Goal: Information Seeking & Learning: Learn about a topic

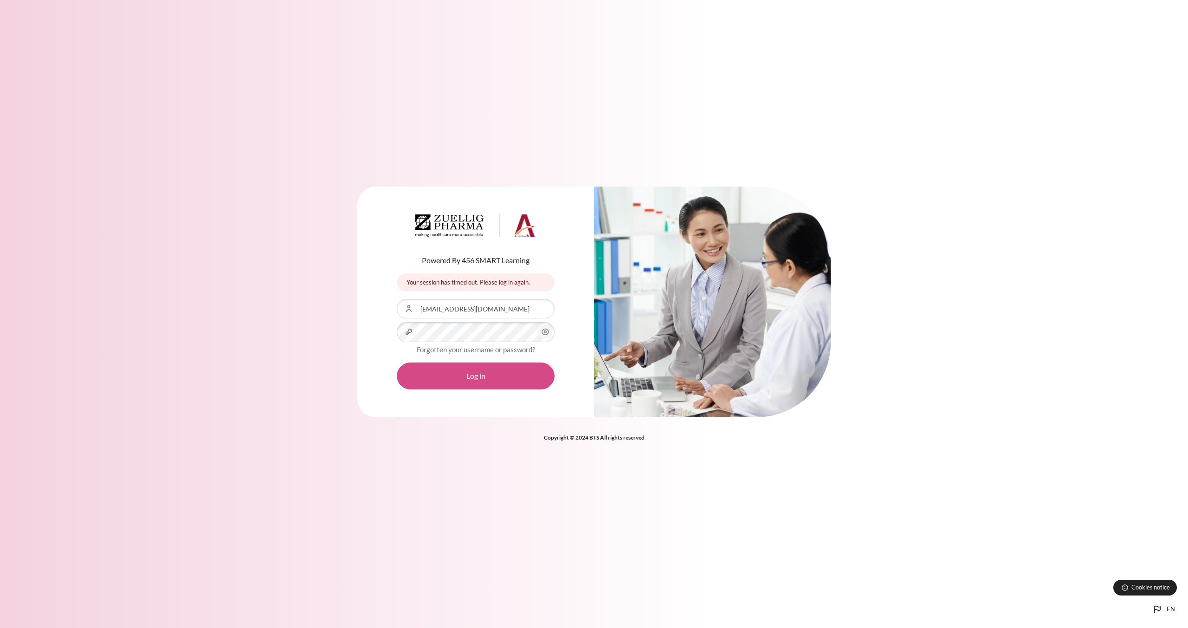
click at [507, 379] on button "Log in" at bounding box center [476, 375] width 158 height 27
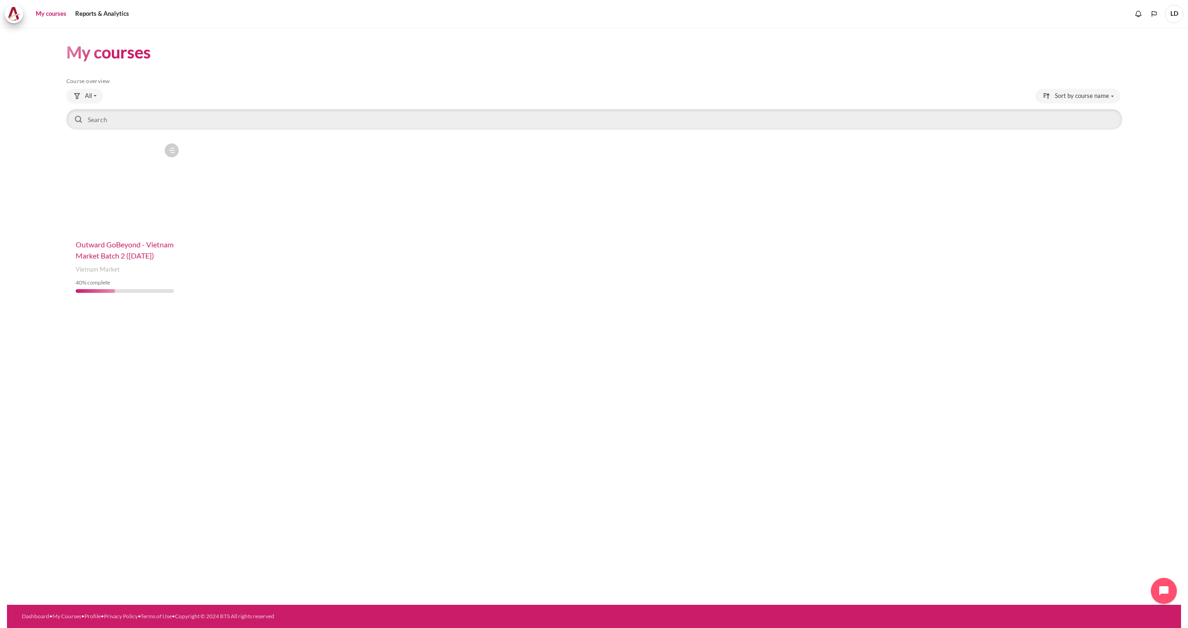
click at [123, 258] on span "Outward GoBeyond - Vietnam Market Batch 2 ([DATE])" at bounding box center [125, 250] width 98 height 20
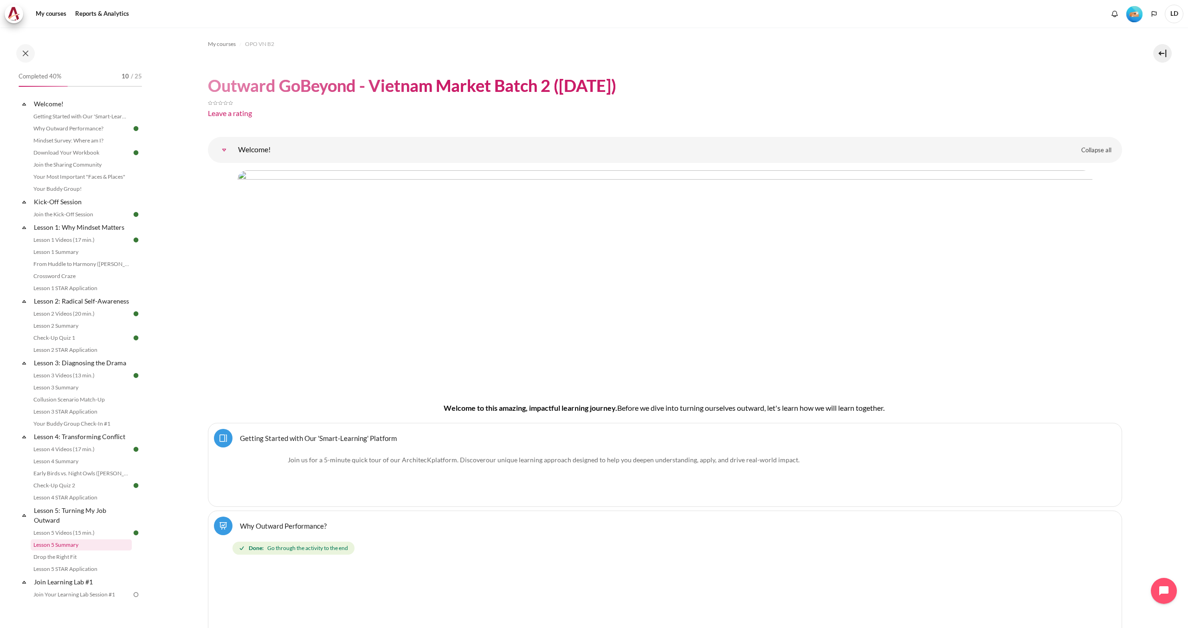
scroll to position [46, 0]
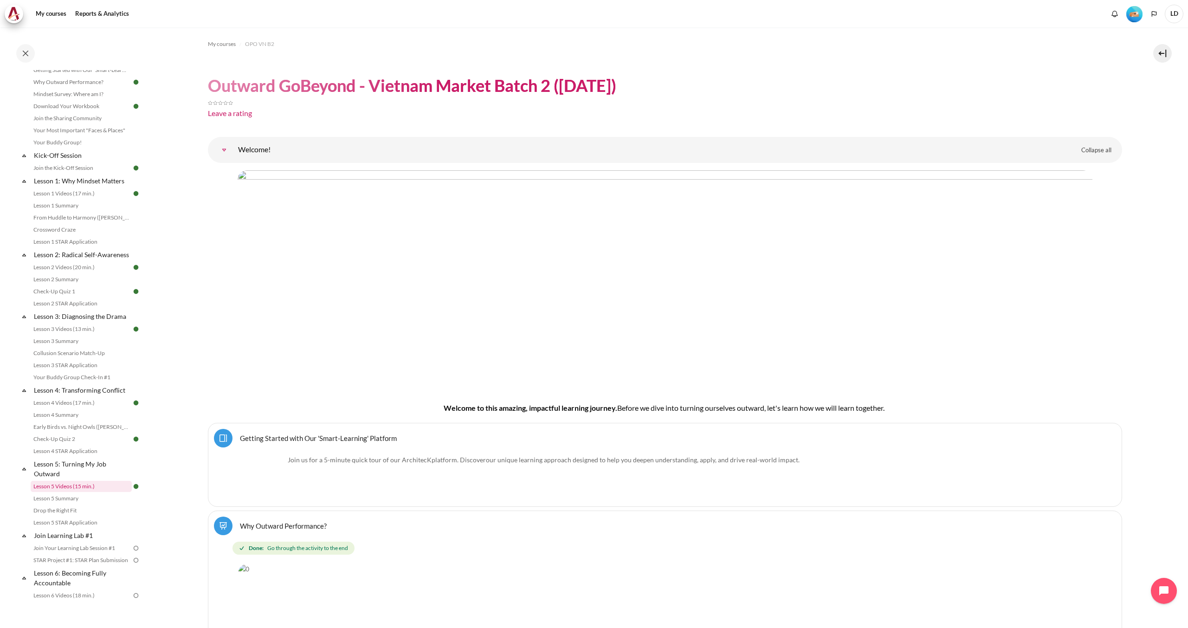
click at [73, 492] on link "Lesson 5 Videos (15 min.)" at bounding box center [81, 486] width 101 height 11
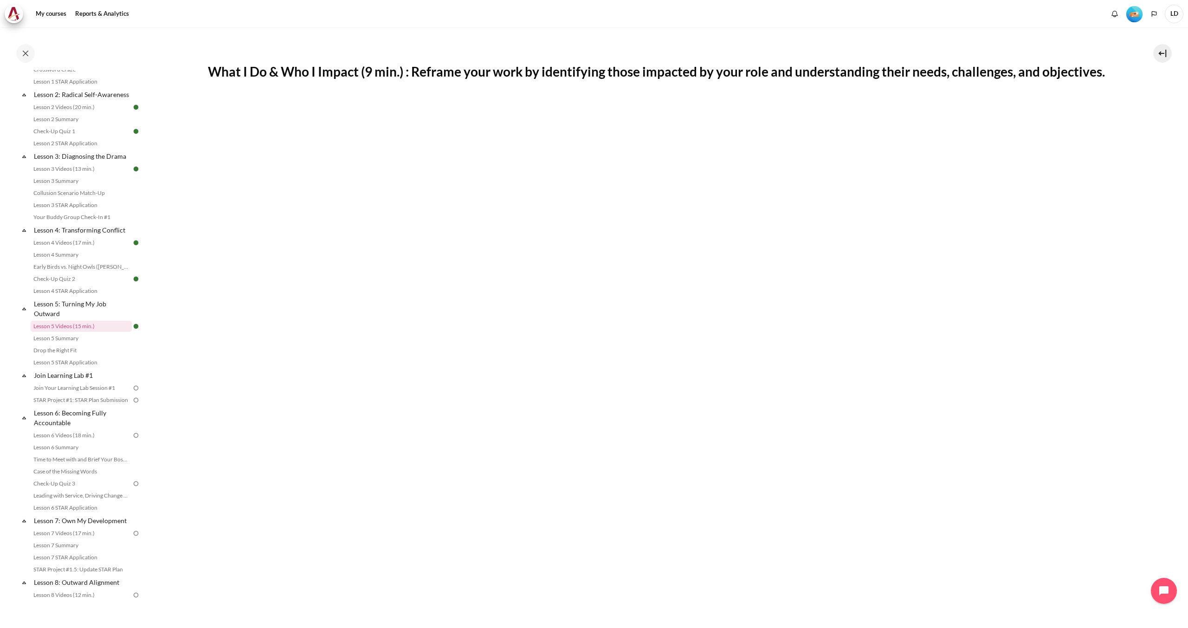
scroll to position [323, 0]
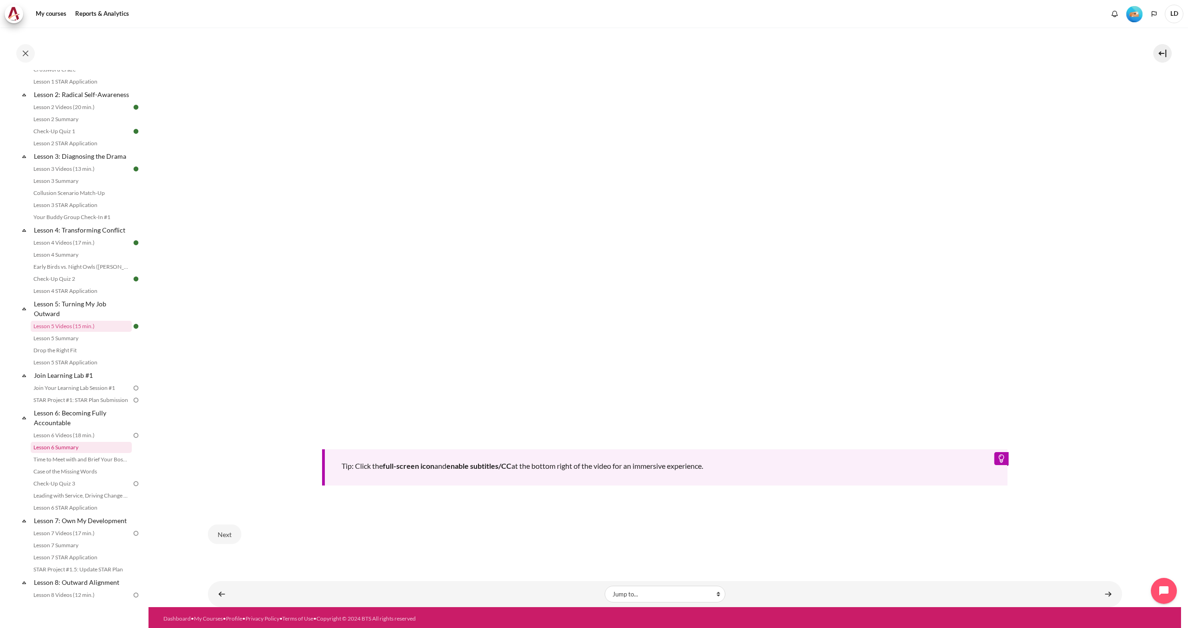
click at [69, 453] on link "Lesson 6 Summary" at bounding box center [81, 447] width 101 height 11
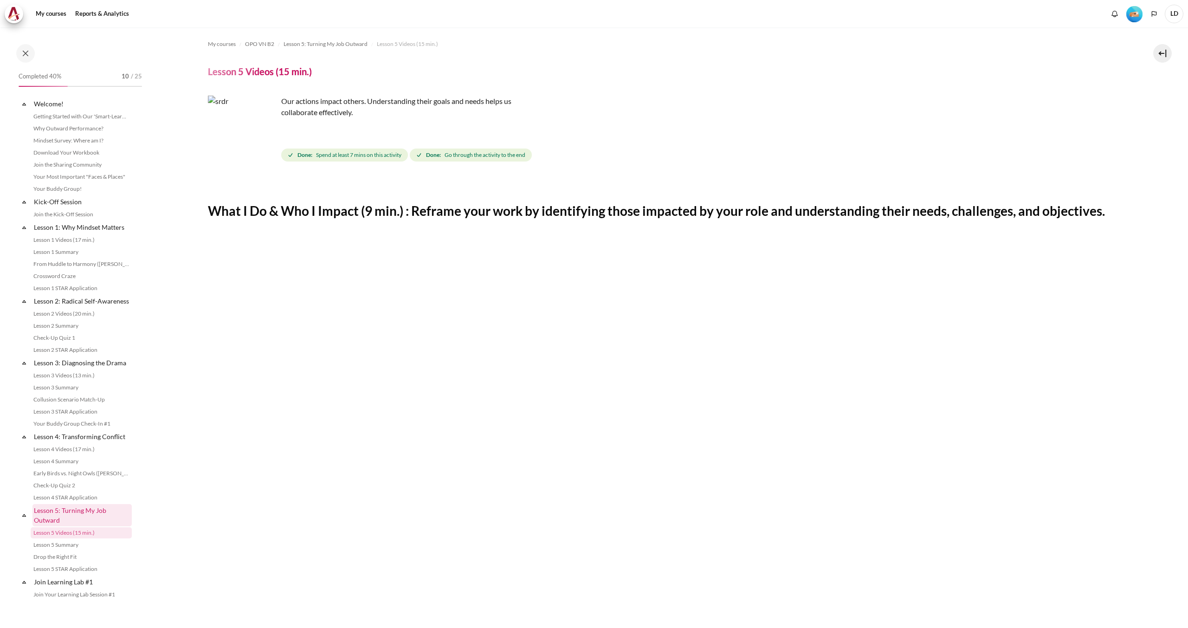
scroll to position [207, 0]
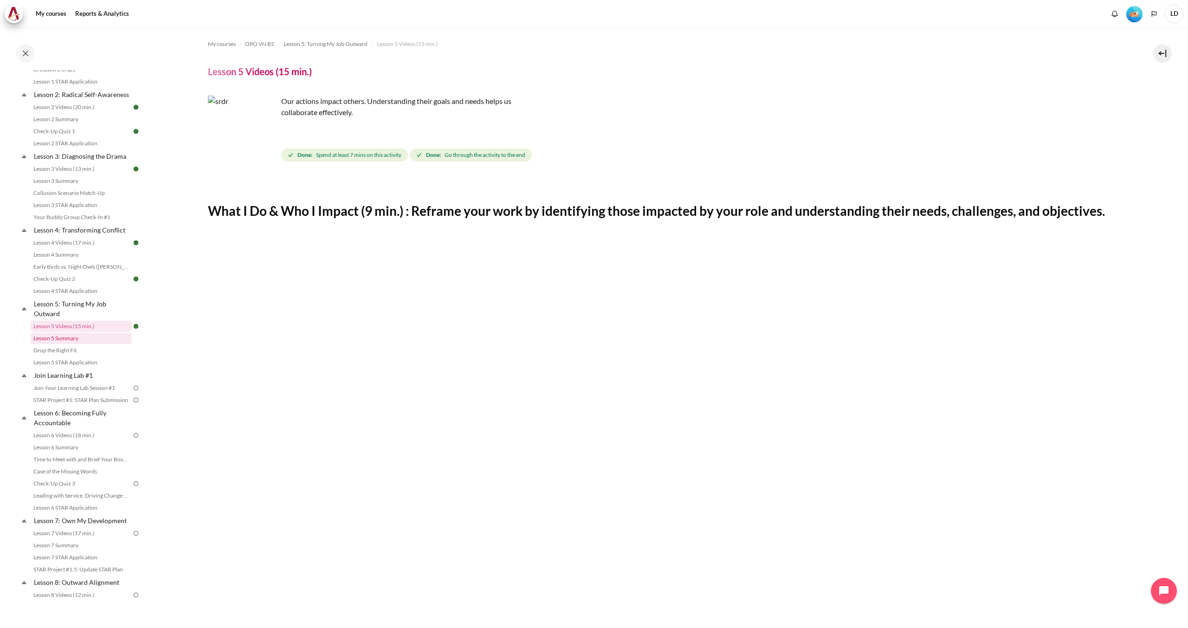
click at [69, 344] on link "Lesson 5 Summary" at bounding box center [81, 338] width 101 height 11
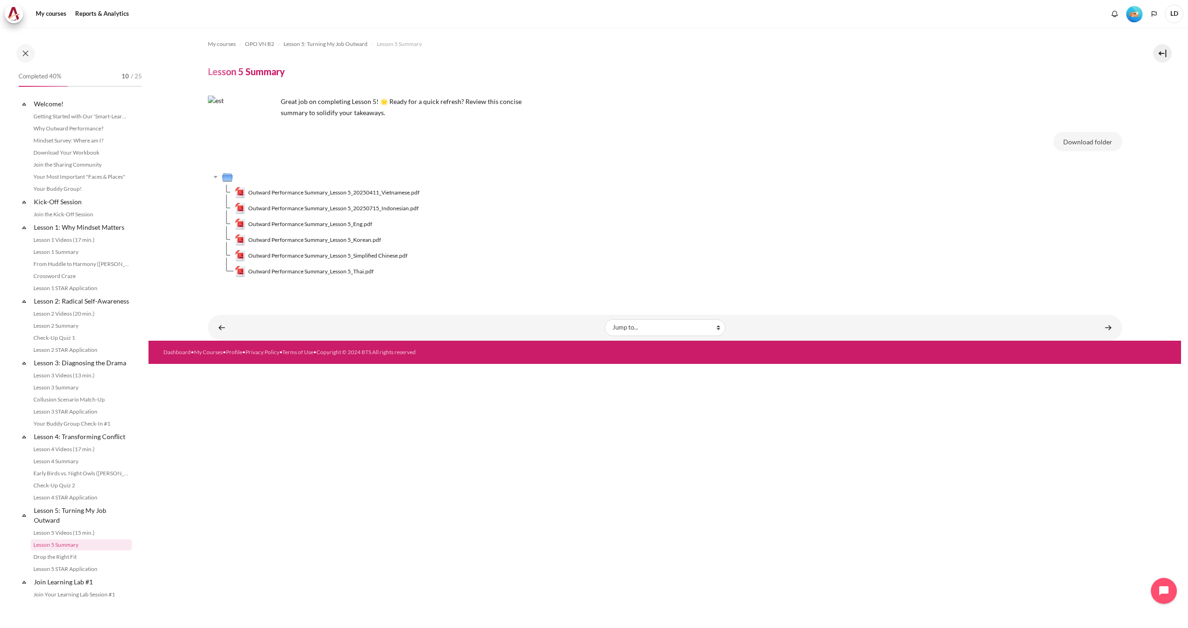
scroll to position [219, 0]
